Goal: Register for event/course

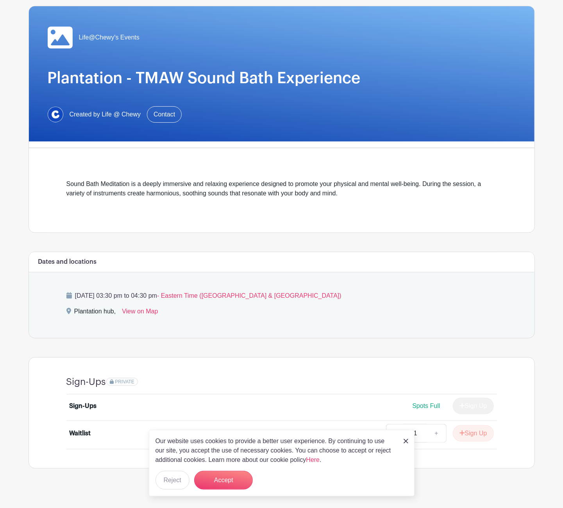
scroll to position [59, 0]
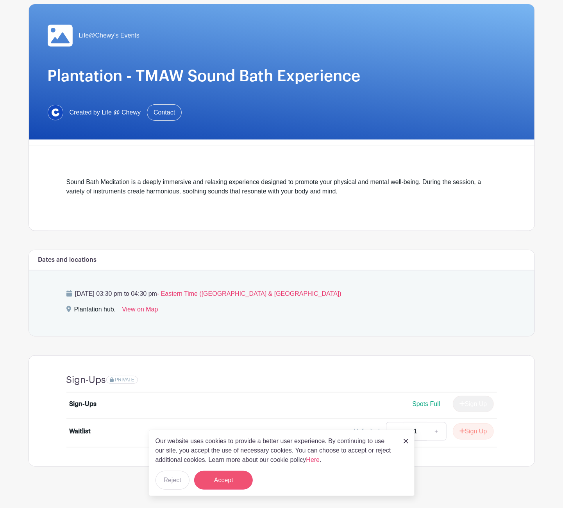
click at [211, 473] on button "Accept" at bounding box center [223, 479] width 59 height 19
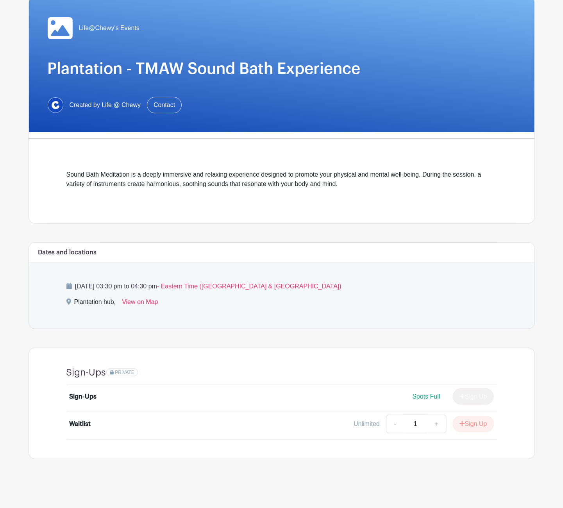
scroll to position [75, 0]
click at [358, 402] on div "Spots Full Sign Up" at bounding box center [334, 396] width 318 height 16
click at [462, 423] on button "Sign Up" at bounding box center [472, 423] width 41 height 16
click at [472, 485] on link "Review & Confirm Signups" at bounding box center [489, 486] width 91 height 19
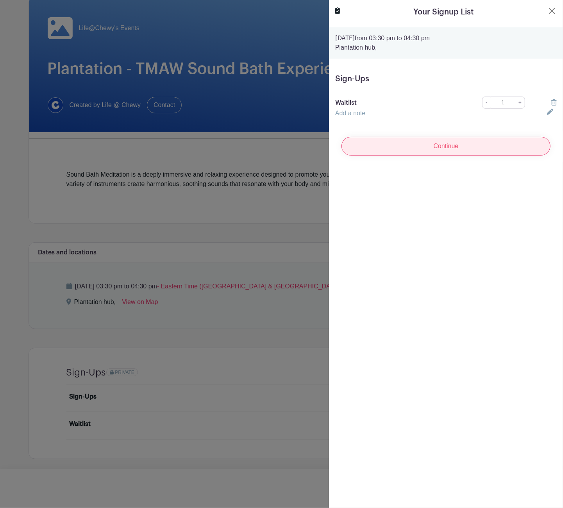
click at [409, 148] on input "Continue" at bounding box center [445, 146] width 209 height 19
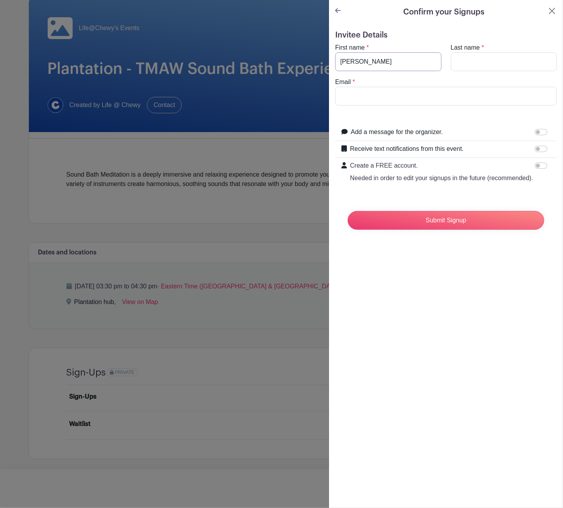
type input "[PERSON_NAME]"
type input "[EMAIL_ADDRESS][DOMAIN_NAME]"
click at [396, 264] on div "Confirm your Signups Invitee Details First name * [PERSON_NAME] name * [PERSON_…" at bounding box center [445, 254] width 234 height 508
click at [420, 224] on input "Submit Signup" at bounding box center [445, 220] width 196 height 19
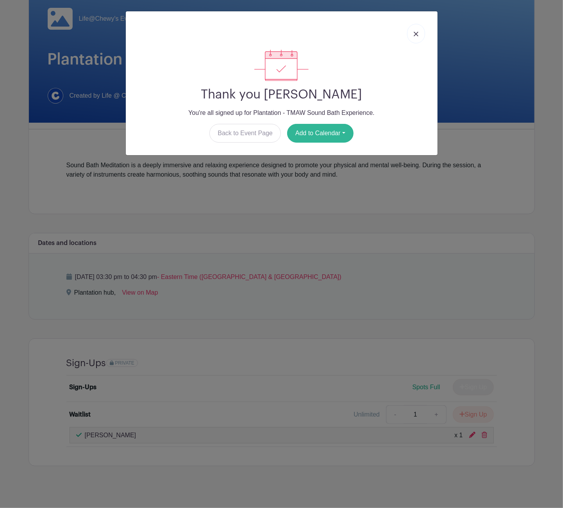
click at [325, 136] on button "Add to Calendar" at bounding box center [320, 133] width 66 height 19
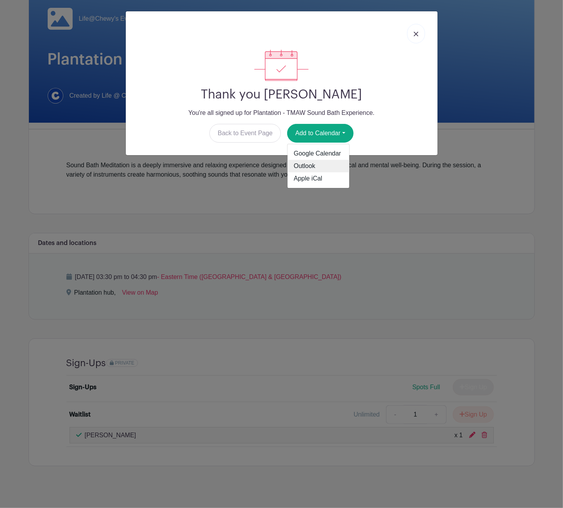
click at [316, 164] on link "Outlook" at bounding box center [318, 166] width 62 height 12
click at [419, 32] on link at bounding box center [416, 34] width 18 height 20
